Goal: Obtain resource: Obtain resource

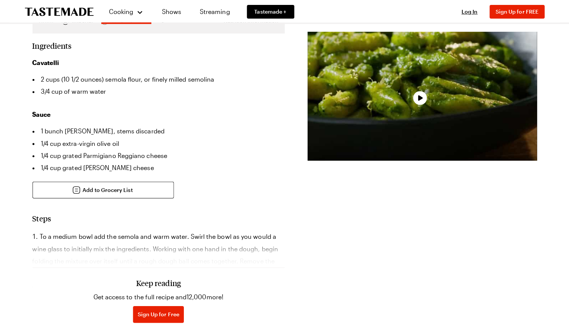
scroll to position [214, 0]
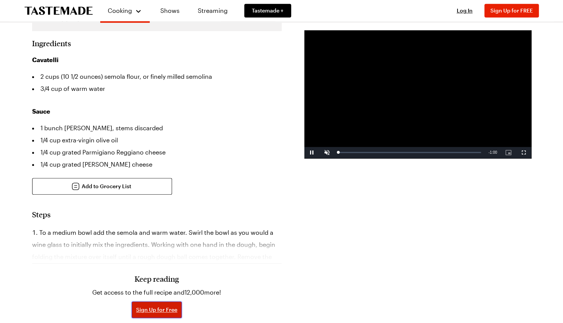
click at [163, 301] on button "Sign Up for Free" at bounding box center [157, 309] width 50 height 17
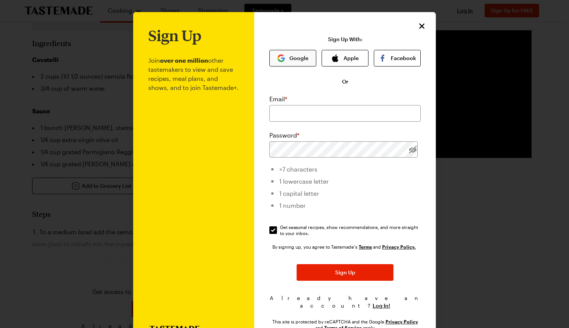
click at [283, 65] on button "Google" at bounding box center [292, 58] width 47 height 17
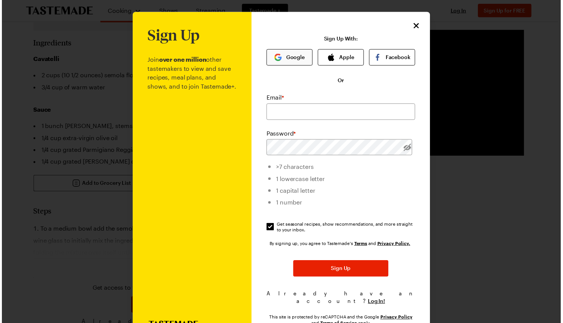
scroll to position [0, 0]
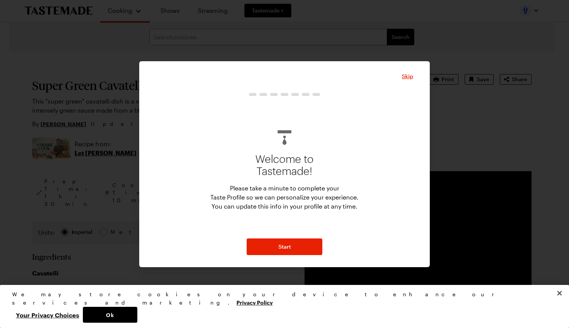
click at [405, 80] on div "Skip" at bounding box center [284, 76] width 257 height 9
click at [405, 76] on span "Skip" at bounding box center [407, 77] width 11 height 8
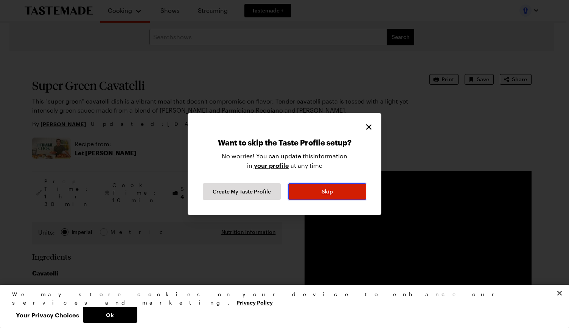
click at [334, 190] on button "Skip" at bounding box center [327, 191] width 78 height 17
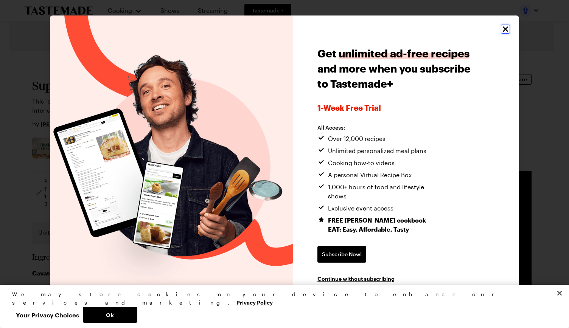
click at [500, 35] on div "Get unlimited ad-free recipes and more when you subscribe to Tastemade+ 1-week …" at bounding box center [284, 164] width 469 height 297
click at [502, 34] on icon "Close" at bounding box center [505, 29] width 9 height 9
type textarea "x"
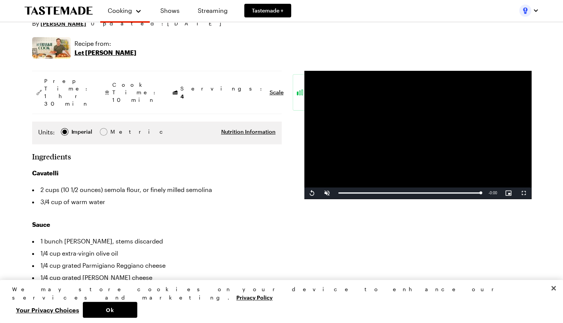
scroll to position [0, 3]
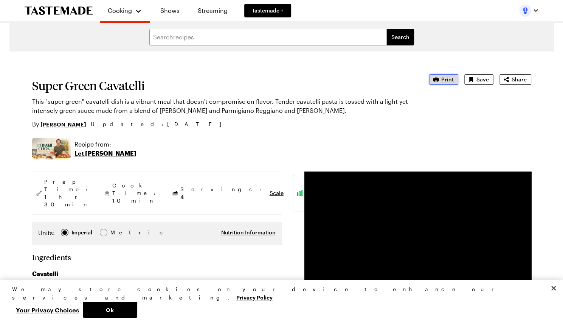
click at [448, 79] on span "Print" at bounding box center [447, 80] width 12 height 8
